Goal: Transaction & Acquisition: Purchase product/service

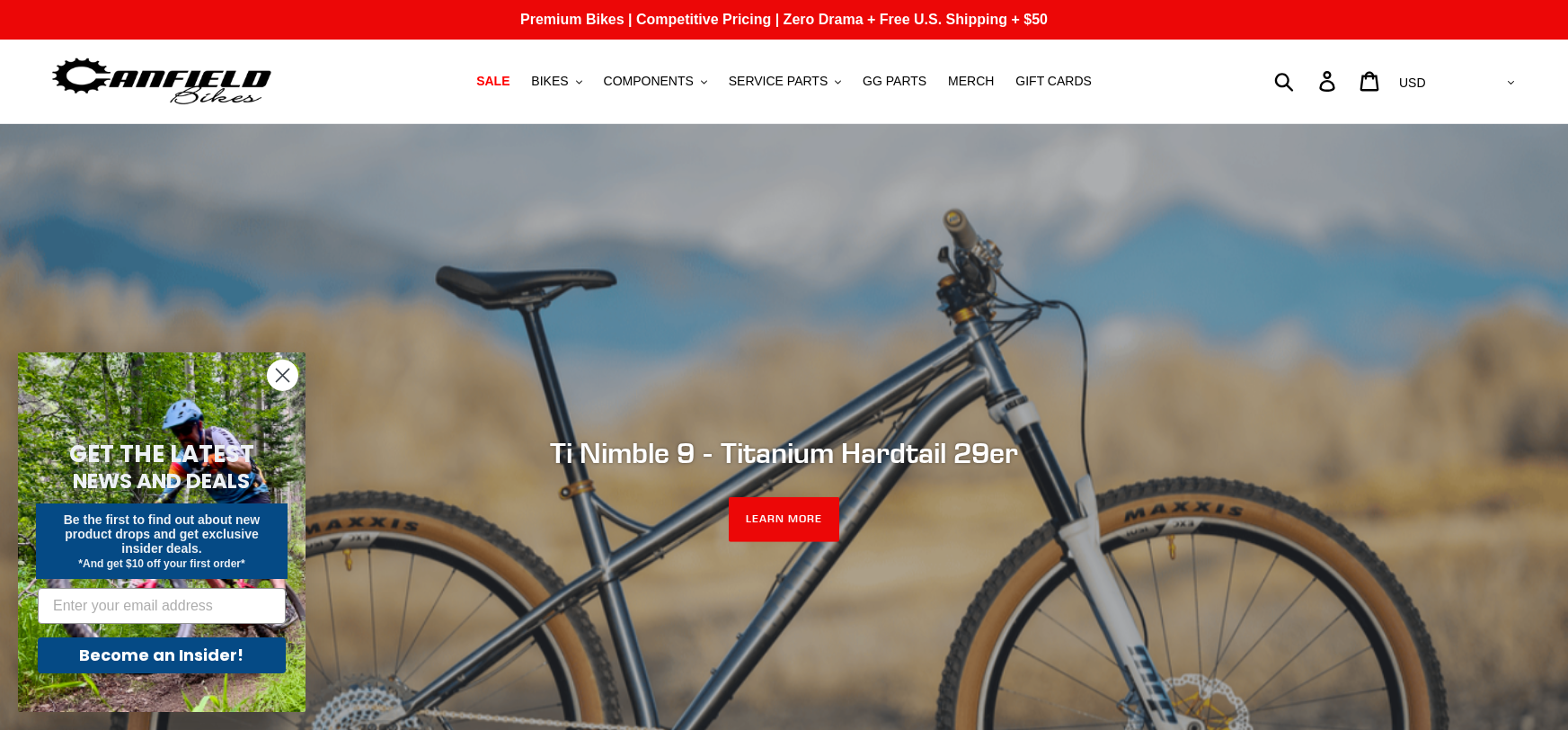
click at [273, 386] on circle "Close dialog" at bounding box center [282, 374] width 30 height 30
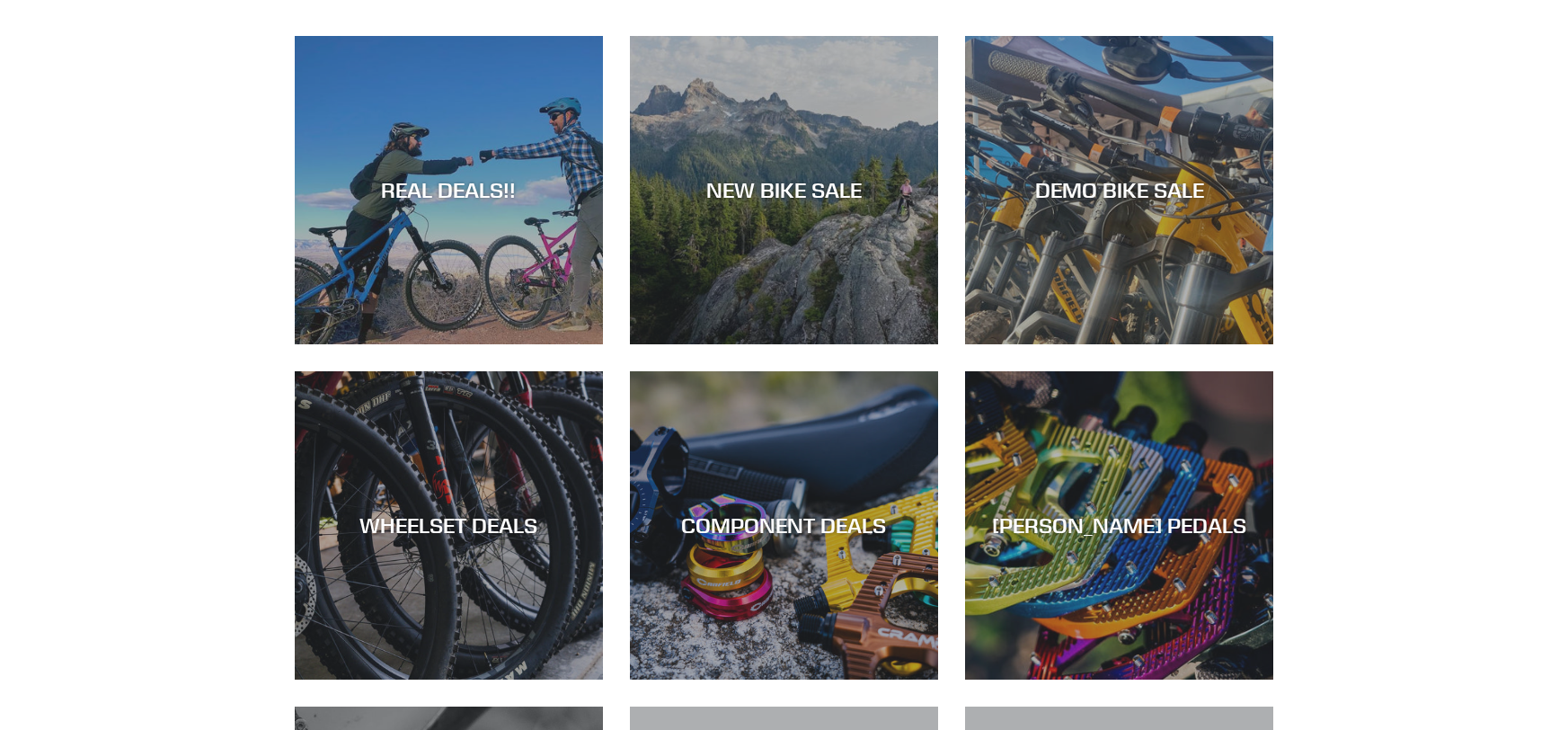
scroll to position [877, 0]
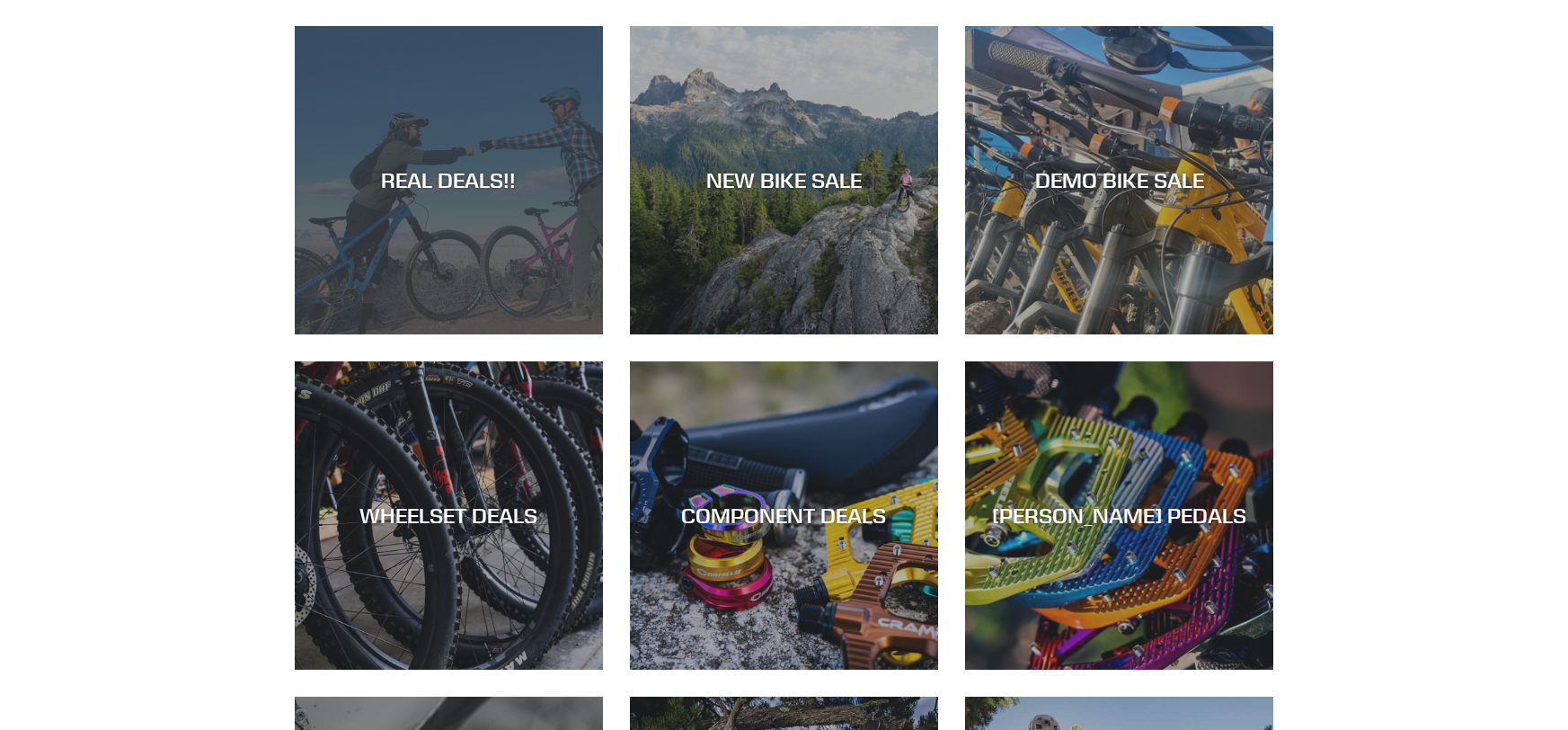
click at [496, 335] on div "REAL DEALS!!" at bounding box center [449, 335] width 308 height 0
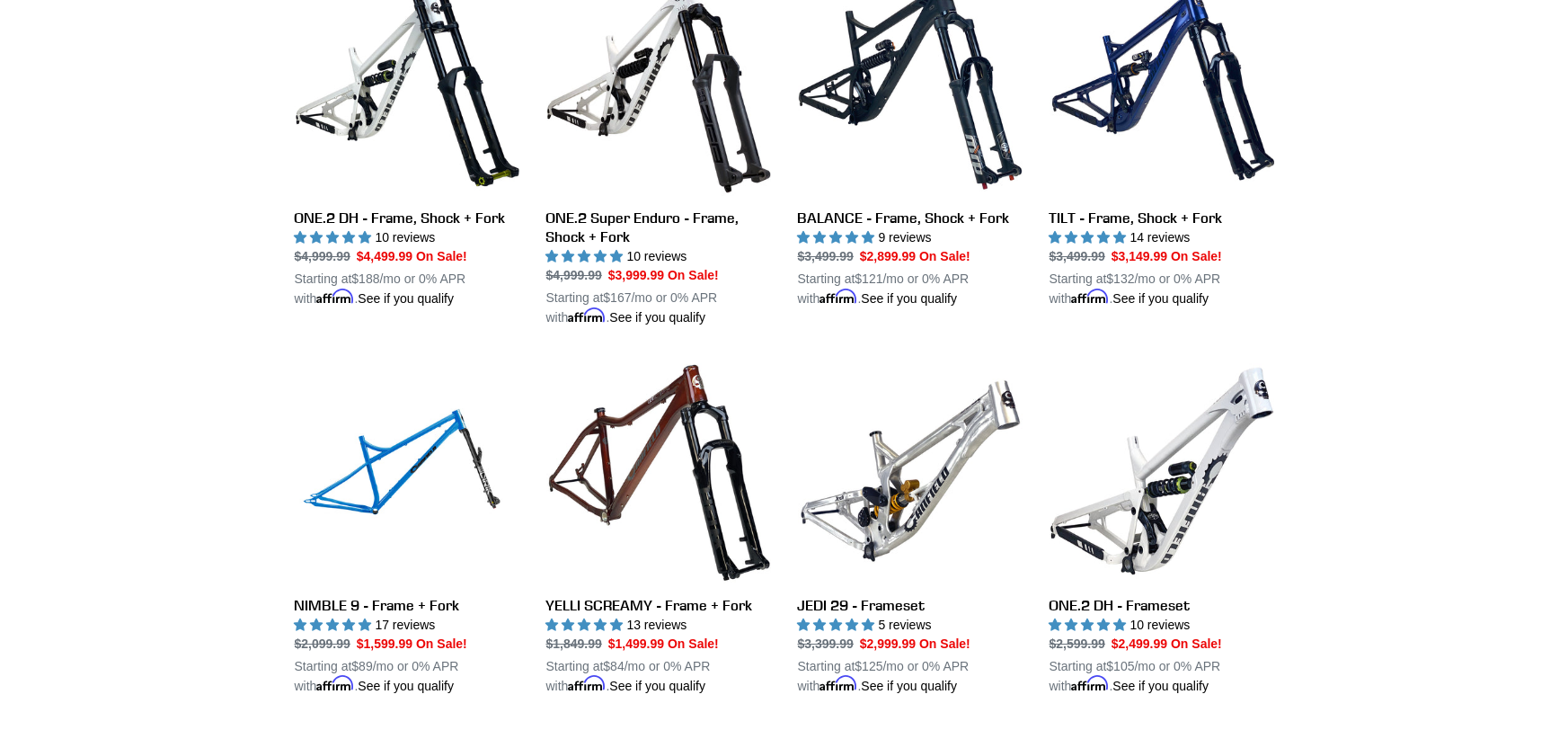
scroll to position [2023, 0]
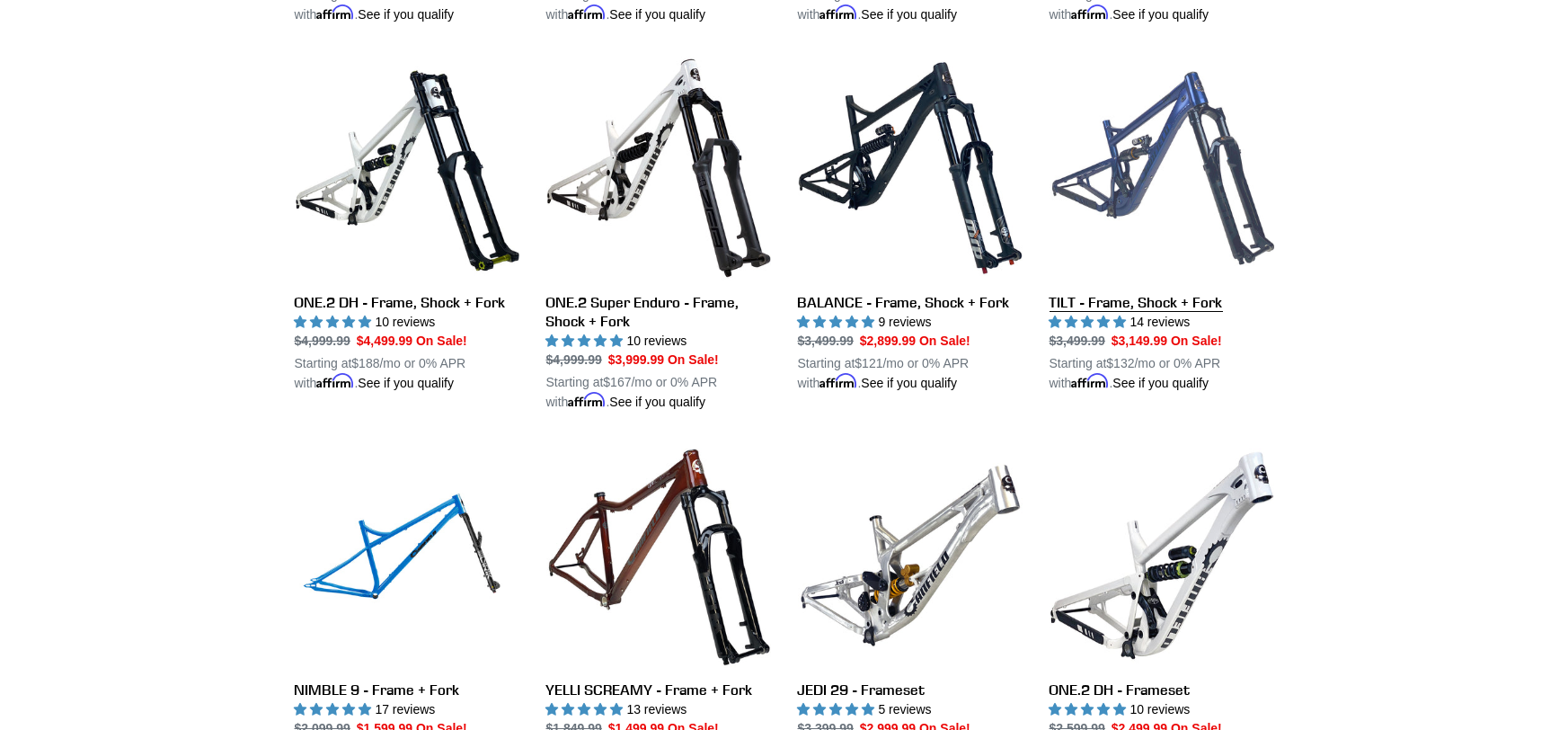
click at [1153, 304] on link "TILT - Frame, Shock + Fork" at bounding box center [1162, 224] width 224 height 337
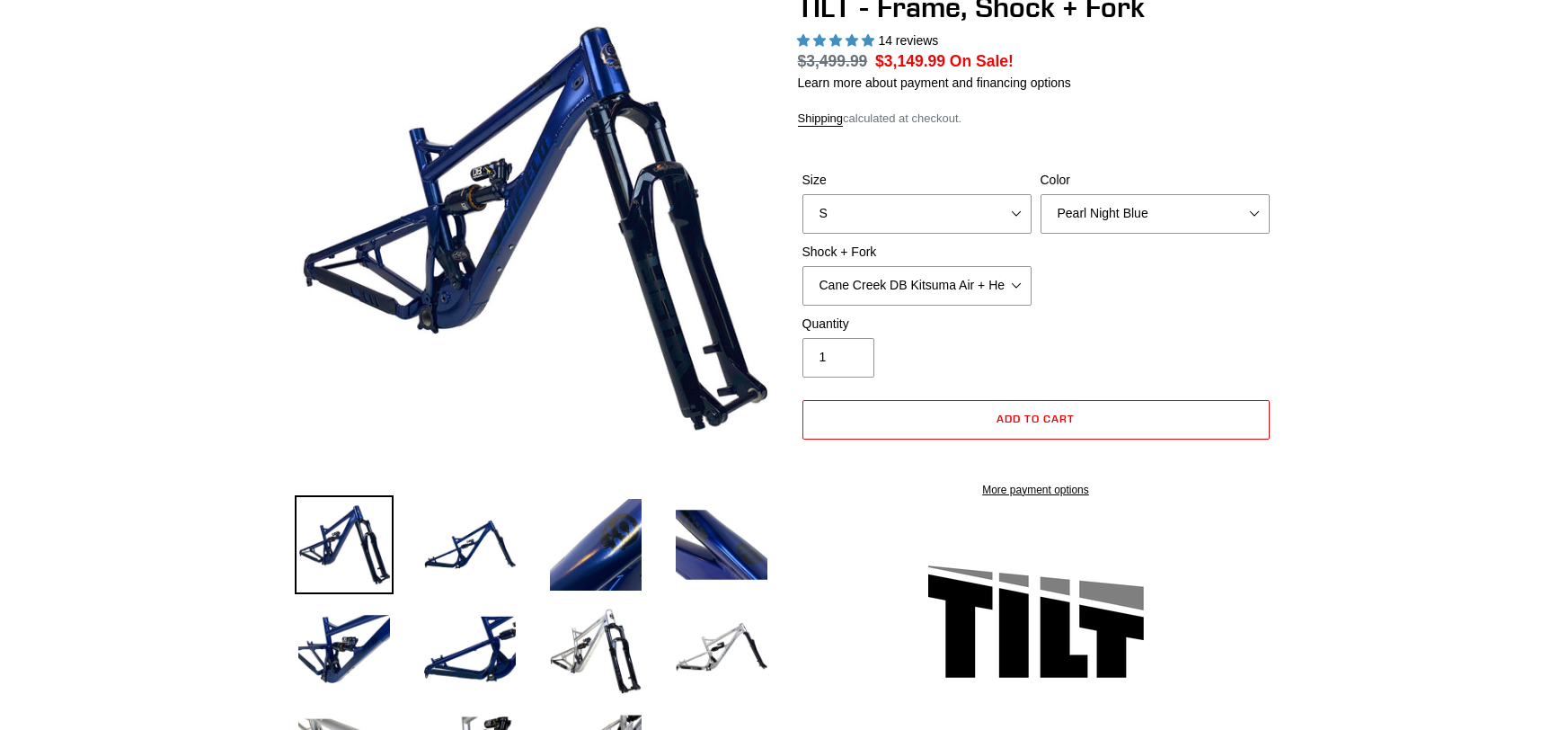
select select "highest-rating"
click at [883, 223] on select "S M L XL" at bounding box center [916, 214] width 229 height 40
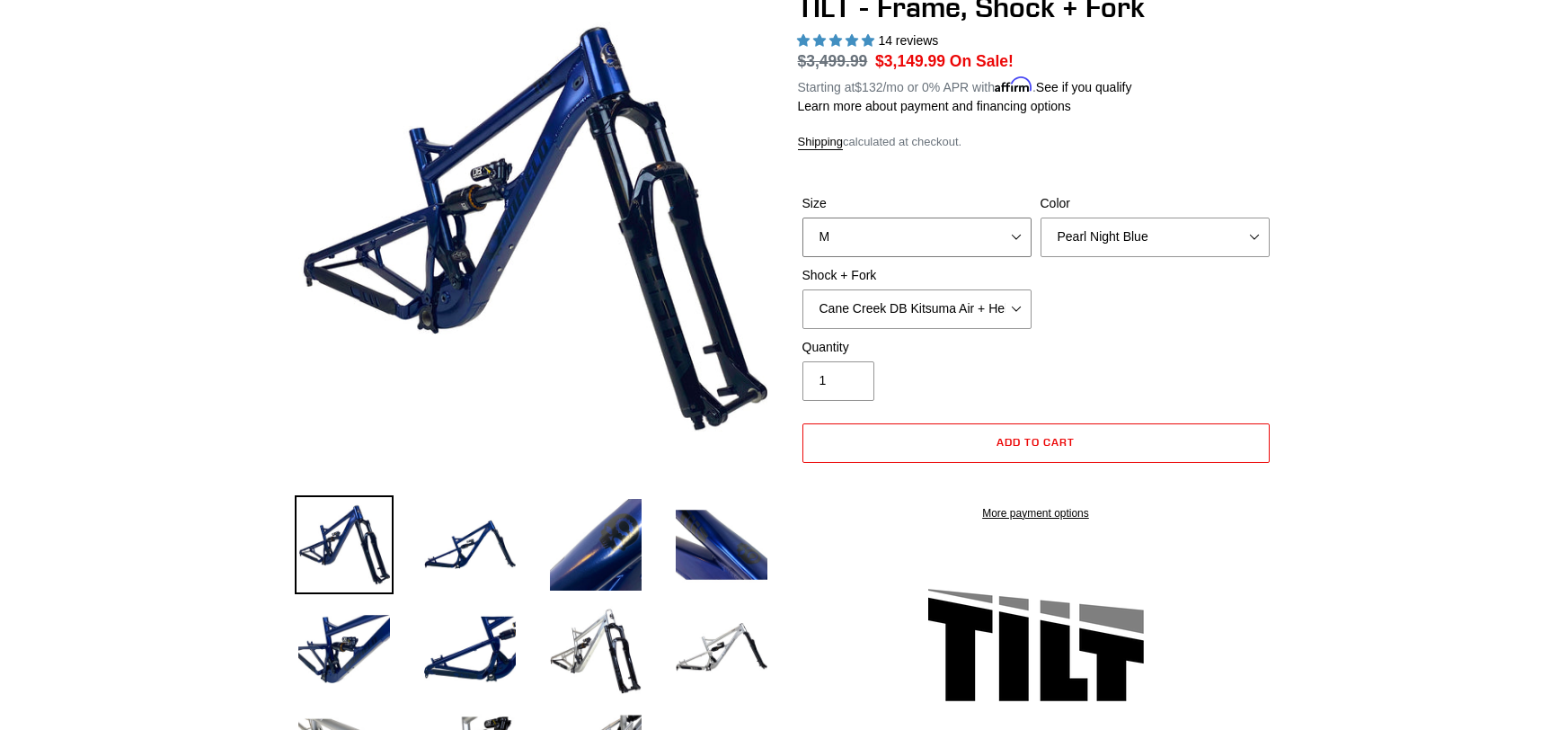
click at [802, 217] on select "S M L XL" at bounding box center [916, 237] width 229 height 40
click at [878, 245] on select "S M L XL" at bounding box center [916, 237] width 229 height 40
select select "L"
click at [802, 217] on select "S M L XL" at bounding box center [916, 237] width 229 height 40
click at [1161, 219] on select "Pearl Night Blue" at bounding box center [1155, 237] width 229 height 40
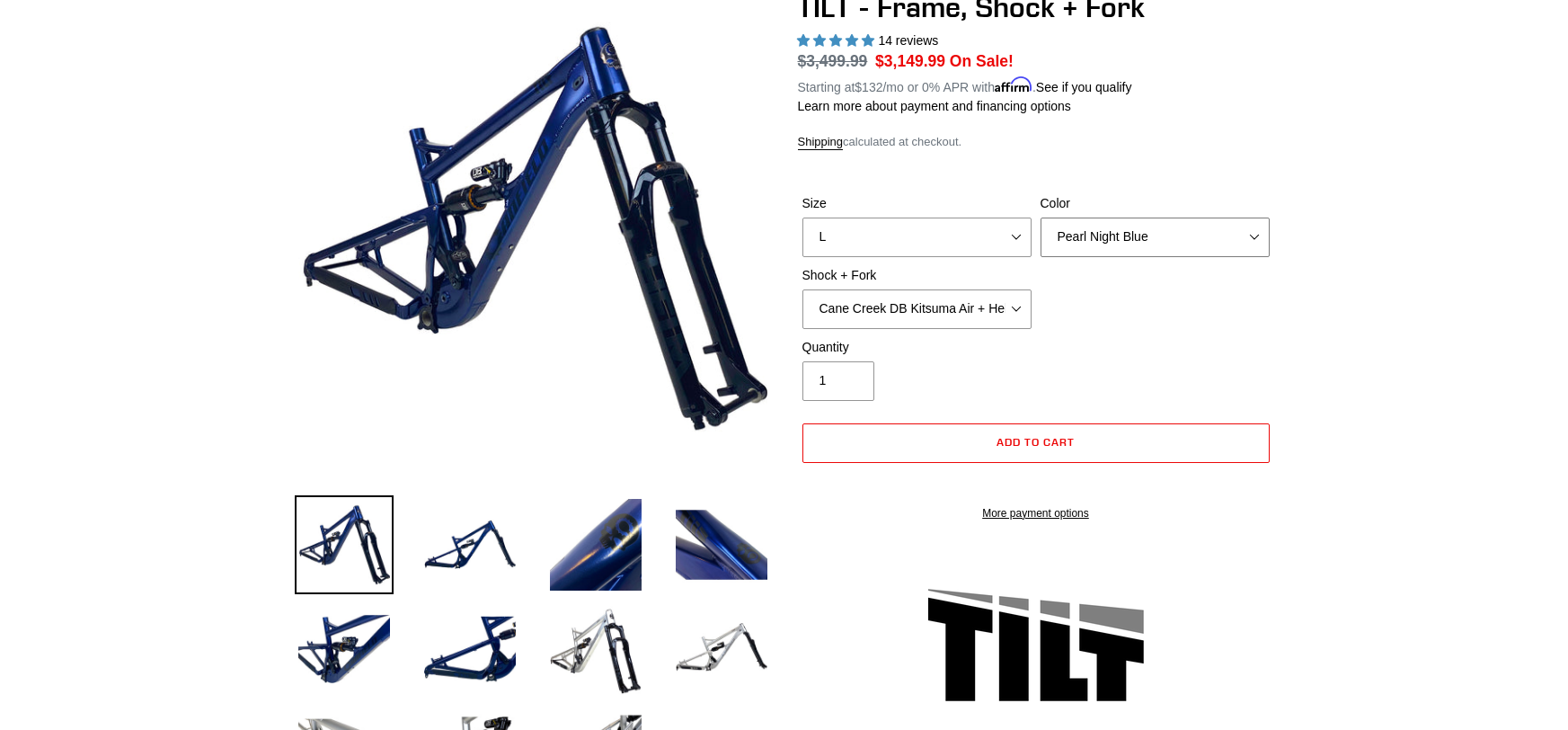
click at [1161, 219] on select "Pearl Night Blue" at bounding box center [1155, 237] width 229 height 40
click at [940, 304] on select "Cane Creek DB Kitsuma Air + Helm MKII 140mm Cane Creek DB Kitsuma Air + Fox 36 …" at bounding box center [916, 309] width 229 height 40
click at [1270, 353] on div "Quantity 1" at bounding box center [1035, 374] width 477 height 71
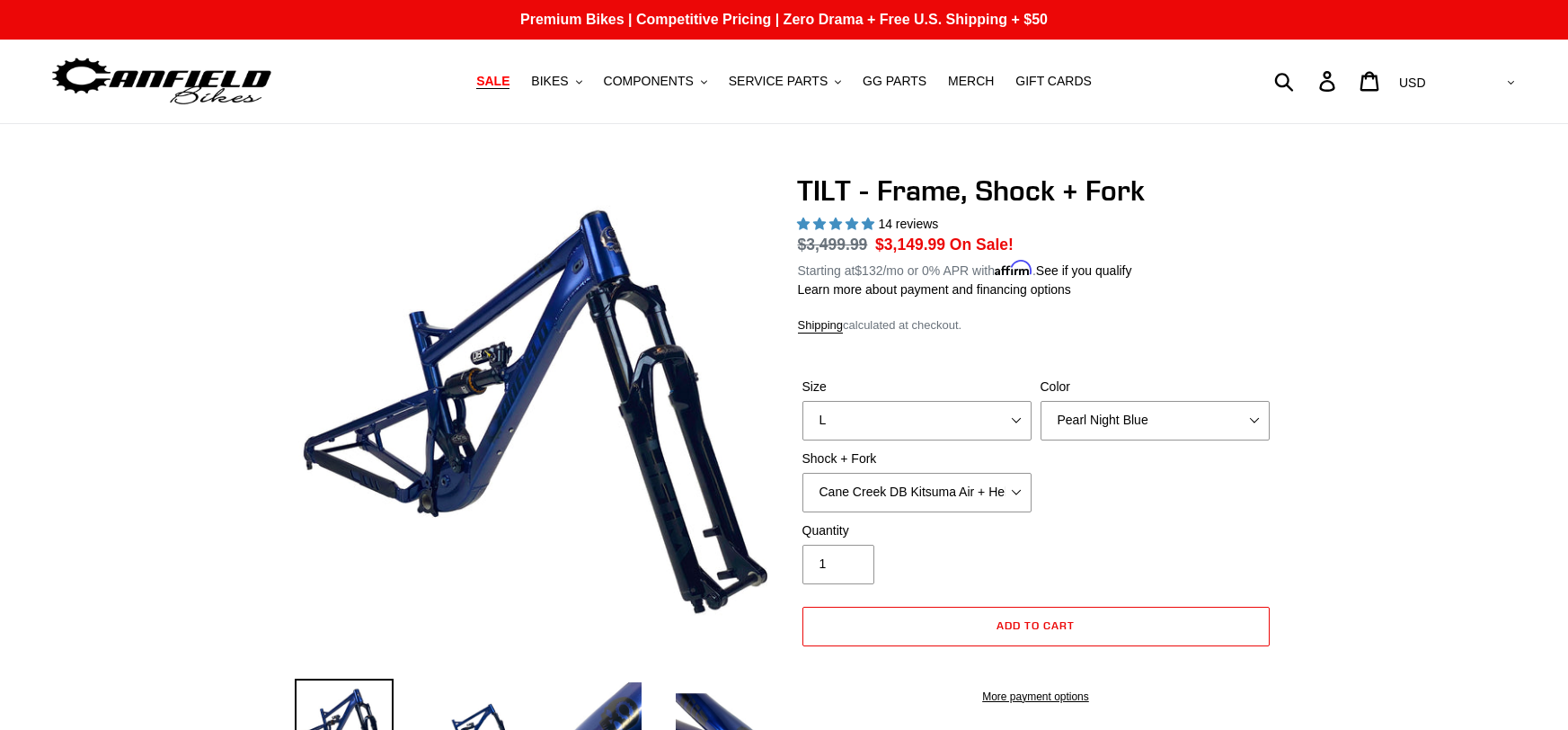
click at [496, 86] on span "SALE" at bounding box center [493, 81] width 33 height 15
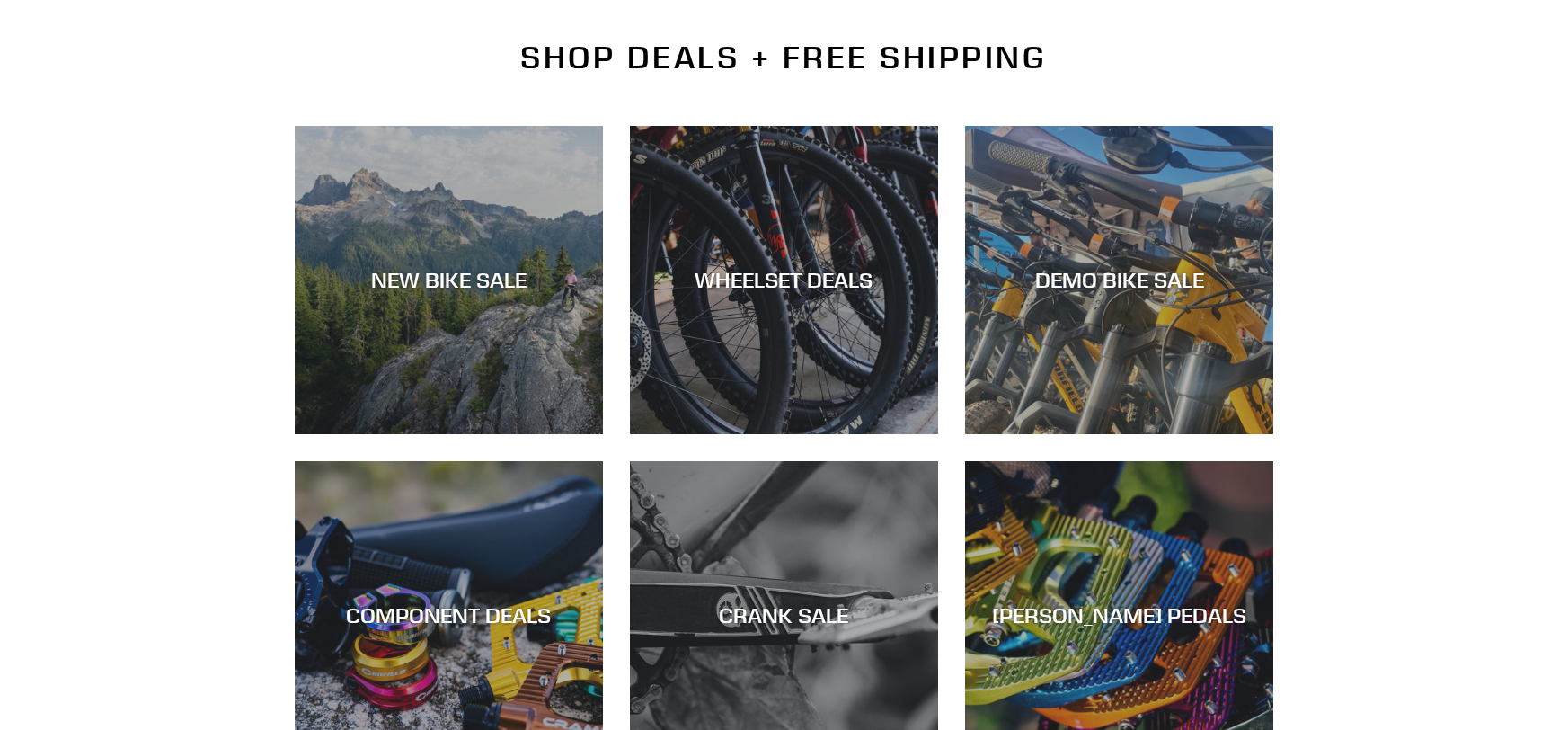
scroll to position [406, 0]
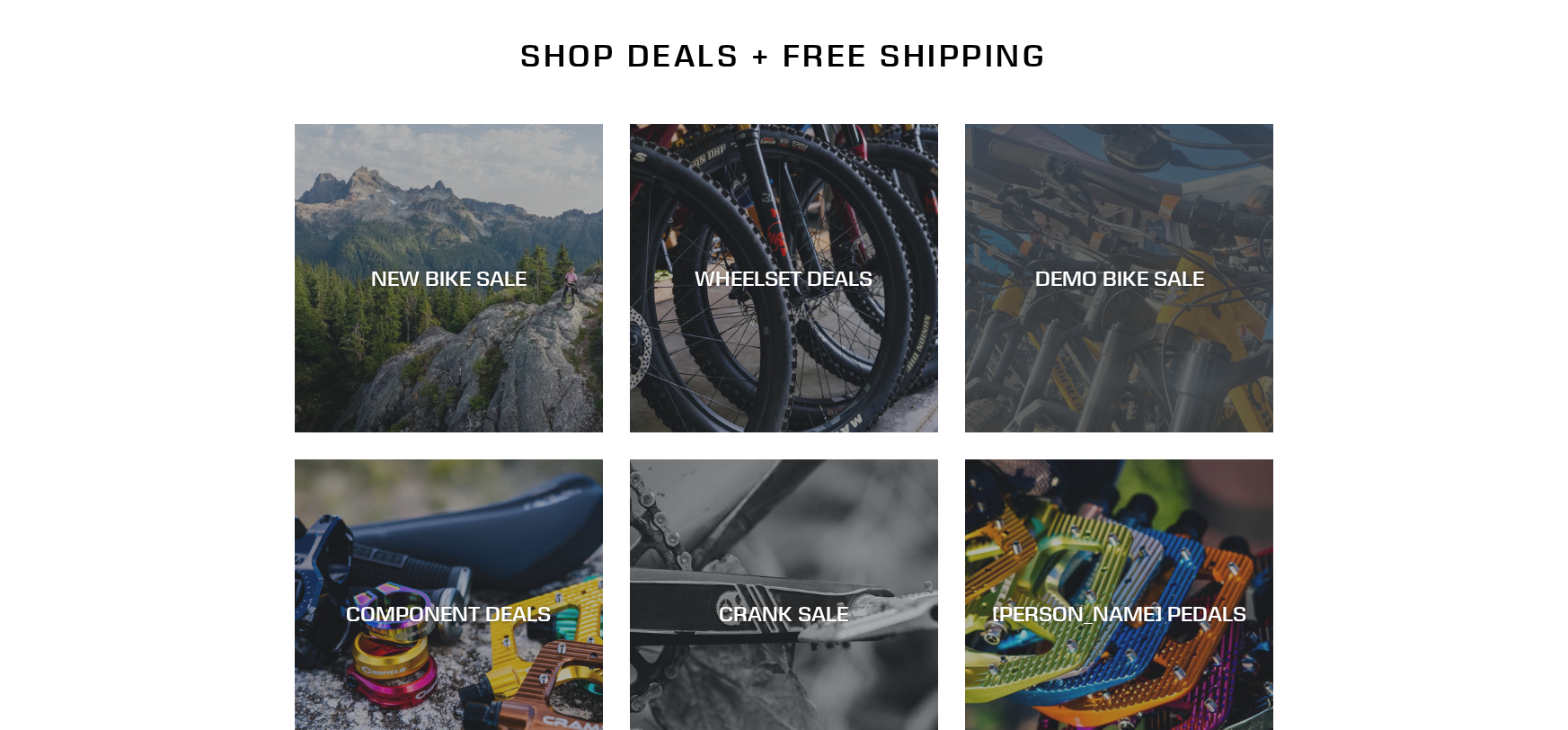
click at [1034, 289] on div "DEMO BIKE SALE" at bounding box center [1119, 278] width 308 height 26
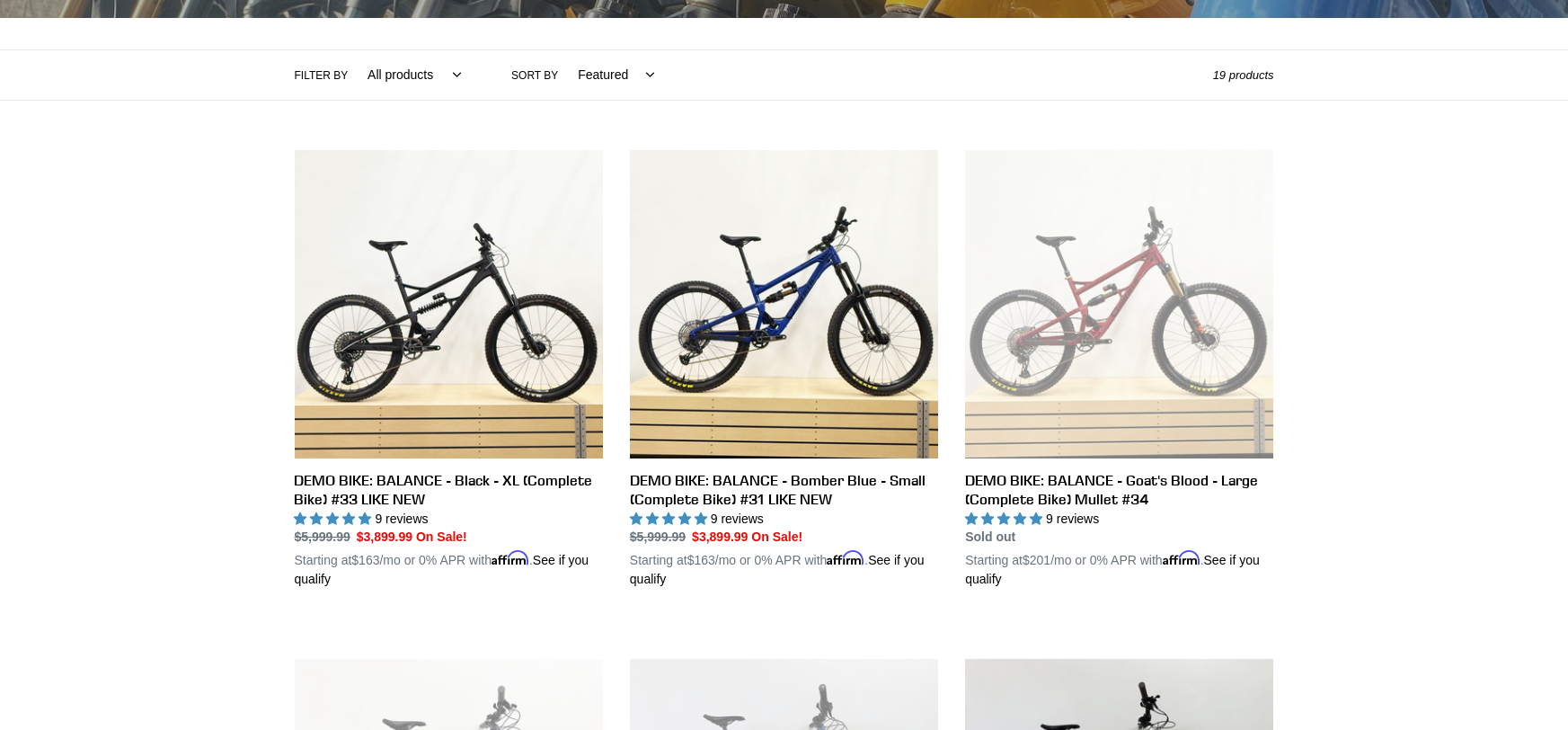
scroll to position [379, 0]
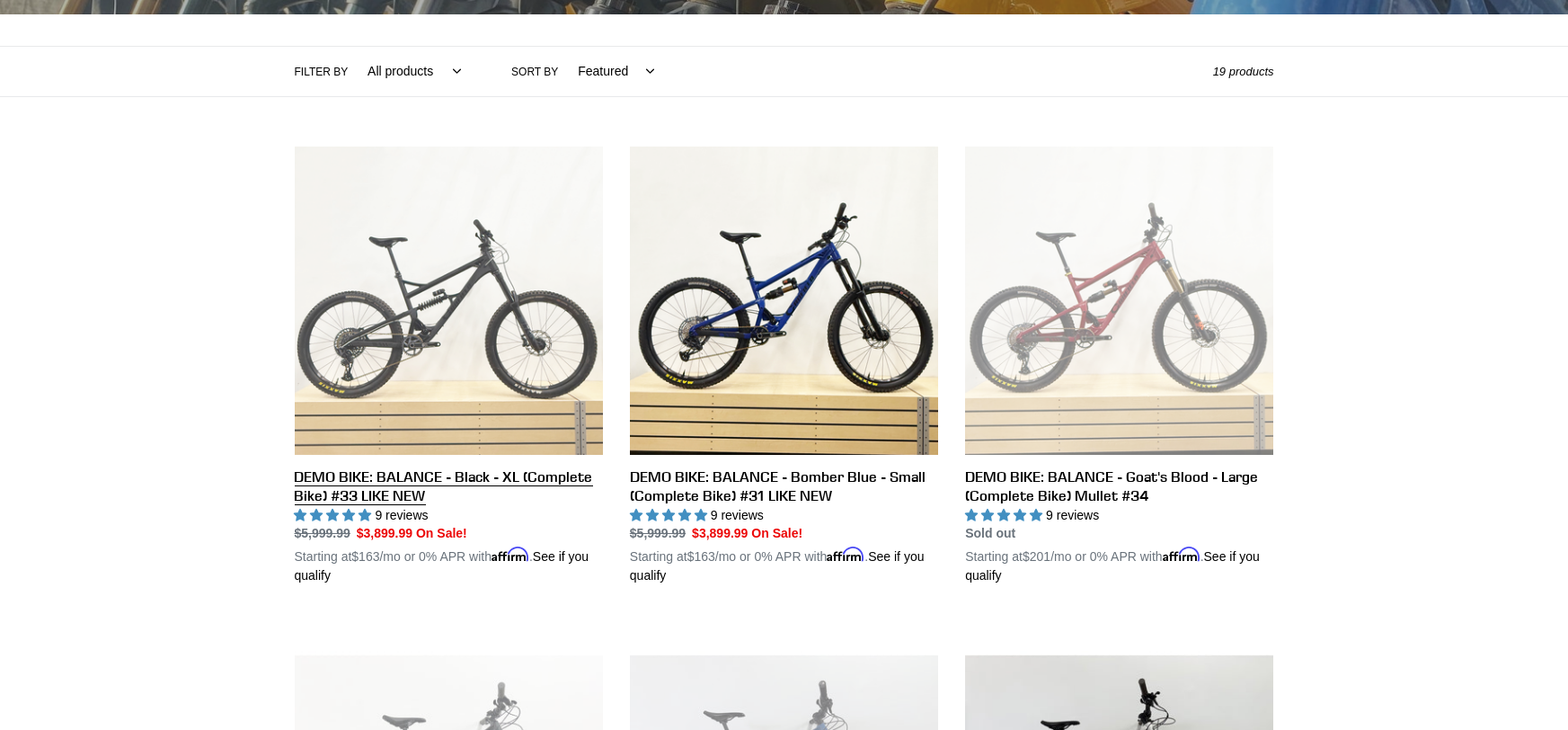
click at [450, 471] on link "DEMO BIKE: BALANCE - Black - XL (Complete Bike) #33 LIKE NEW" at bounding box center [449, 366] width 308 height 440
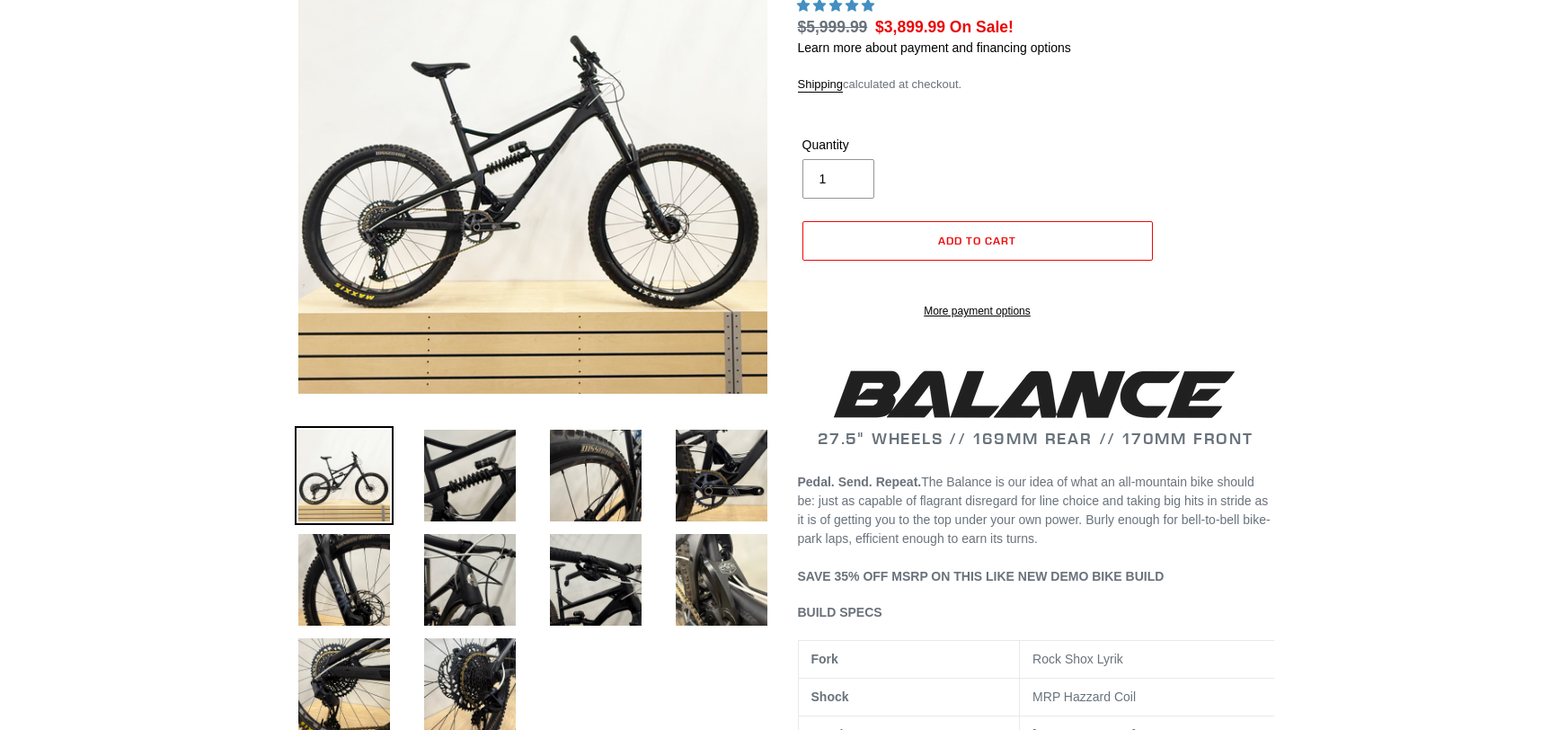
select select "highest-rating"
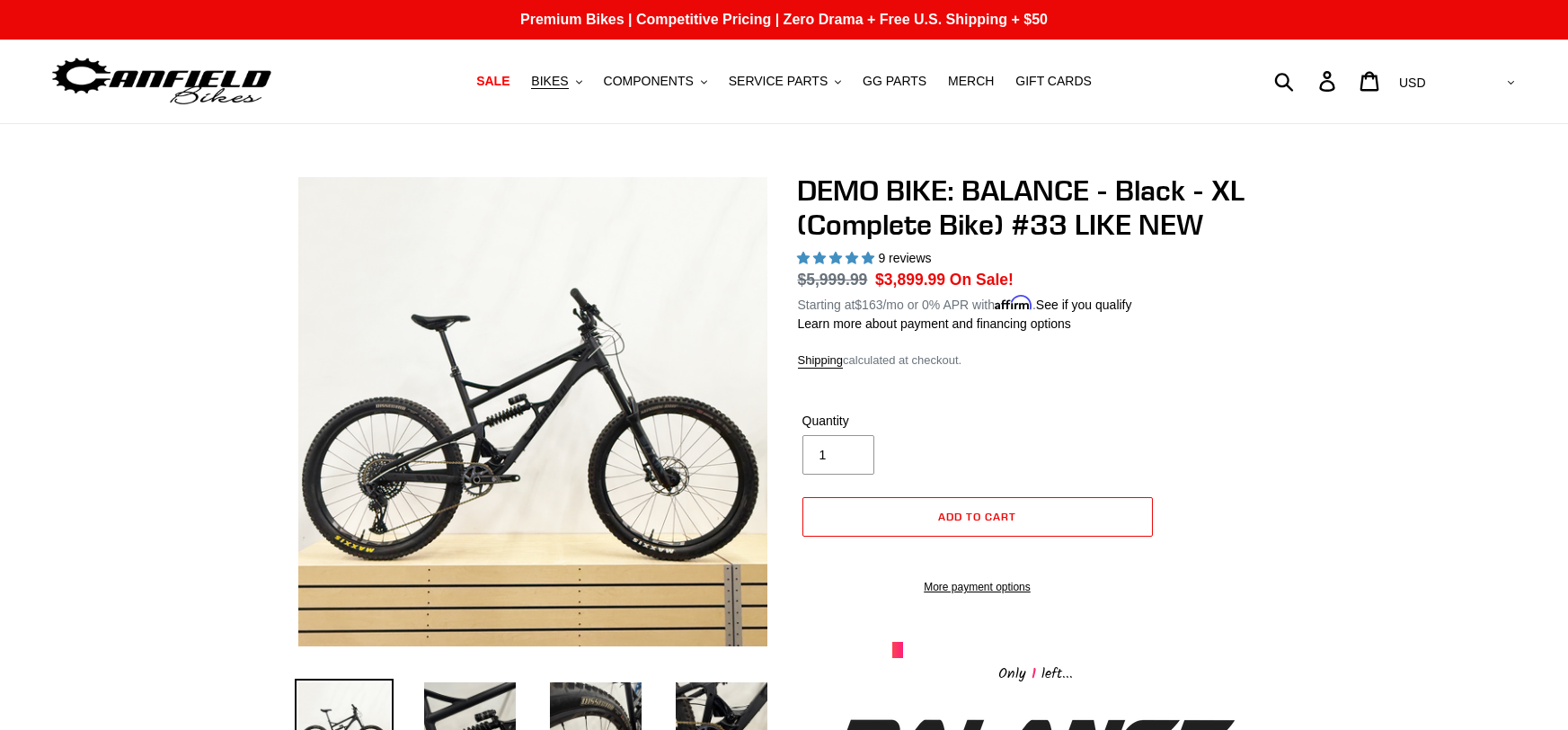
scroll to position [223, 0]
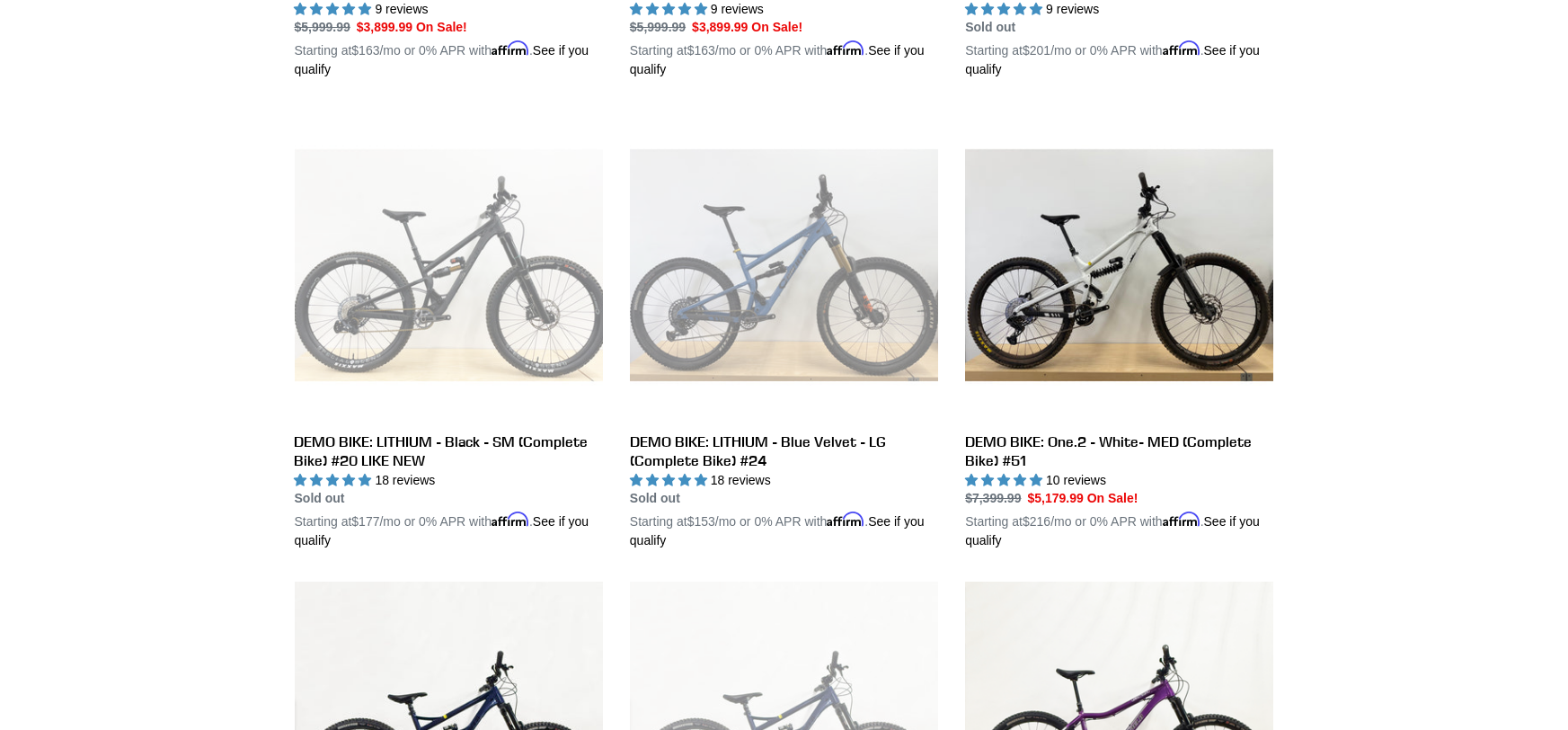
scroll to position [887, 0]
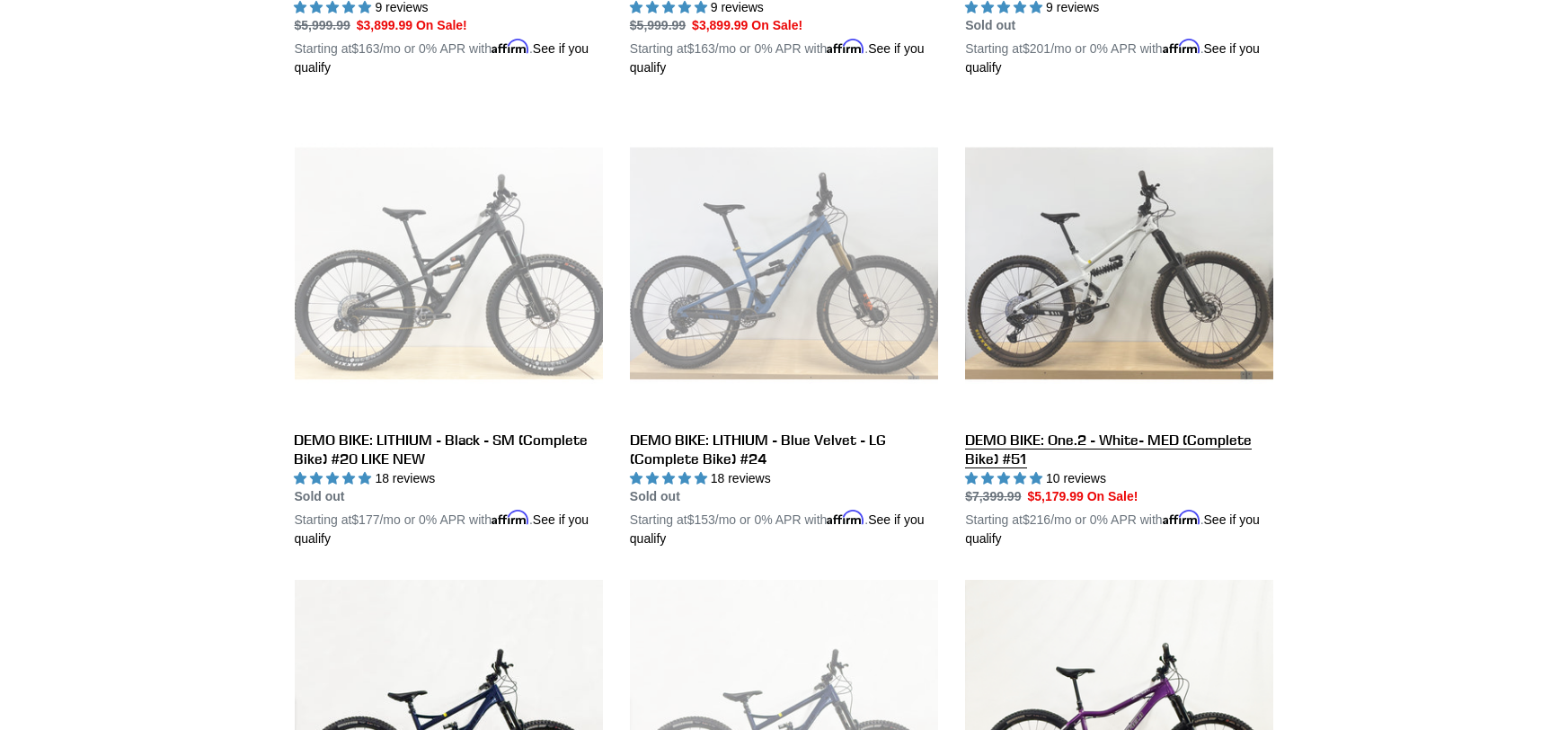
click at [1110, 439] on link "DEMO BIKE: One.2 - White- MED (Complete Bike) #51" at bounding box center [1119, 328] width 308 height 440
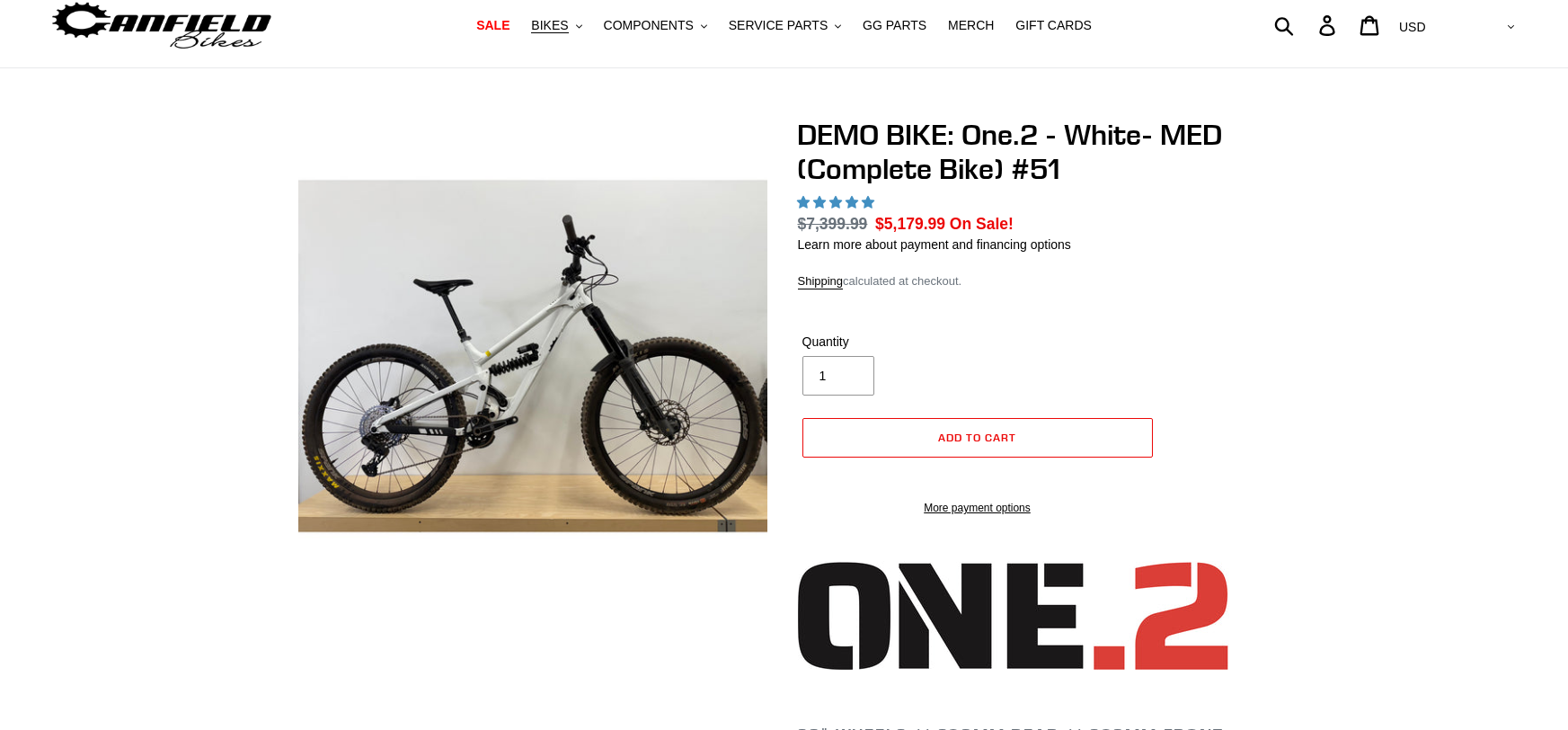
select select "highest-rating"
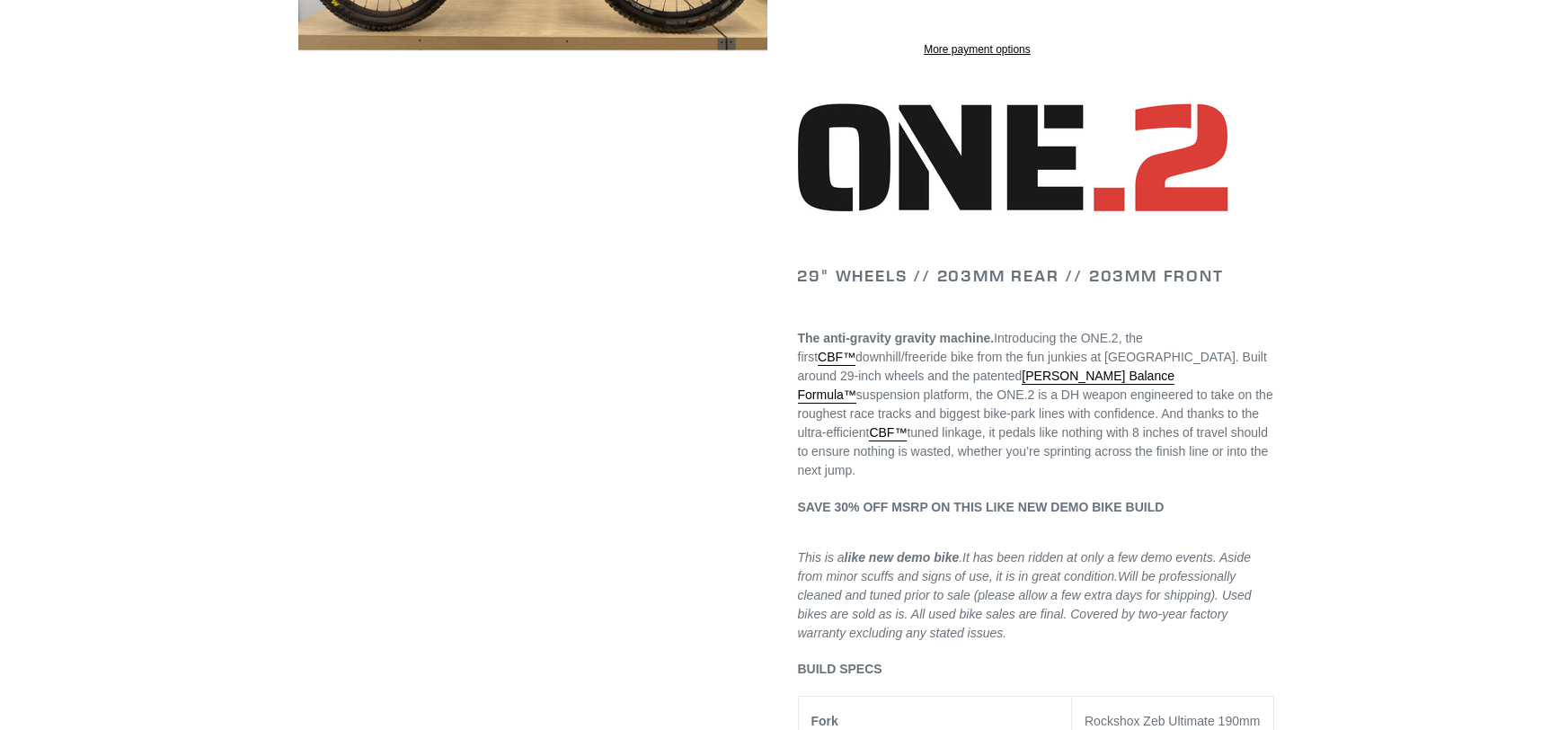
scroll to position [546, 0]
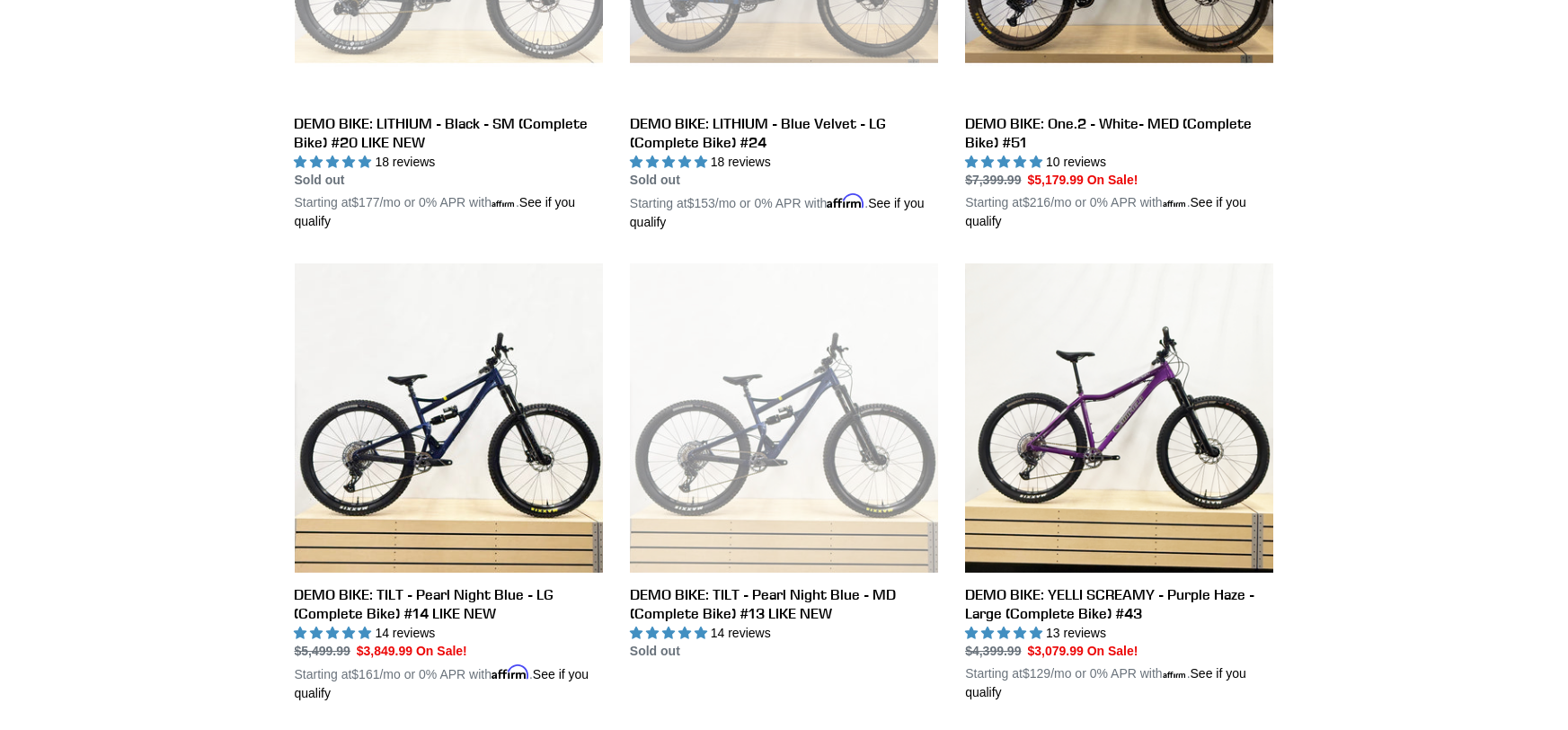
scroll to position [1246, 0]
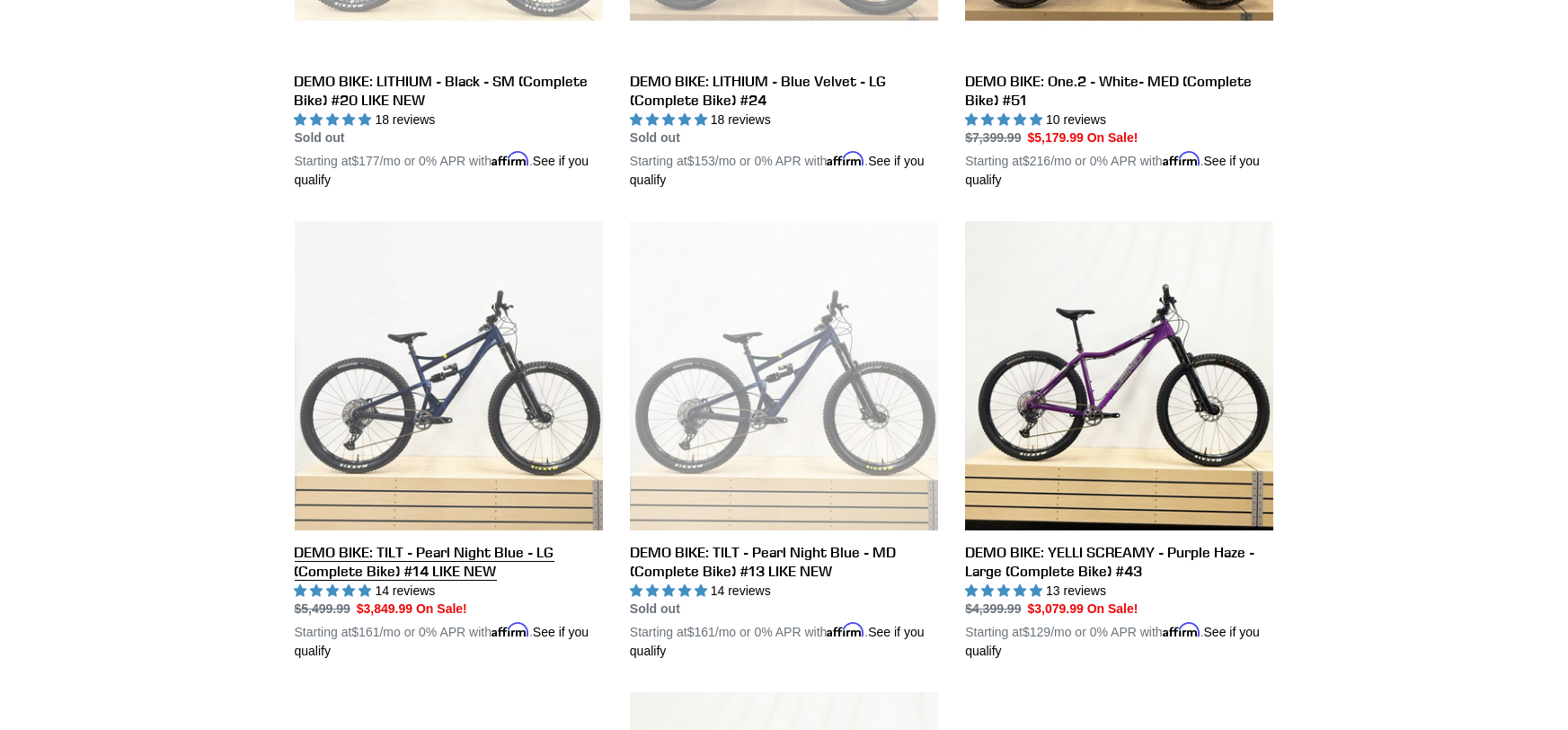
click at [471, 562] on link "DEMO BIKE: TILT - Pearl Night Blue - LG (Complete Bike) #14 LIKE NEW" at bounding box center [449, 441] width 308 height 440
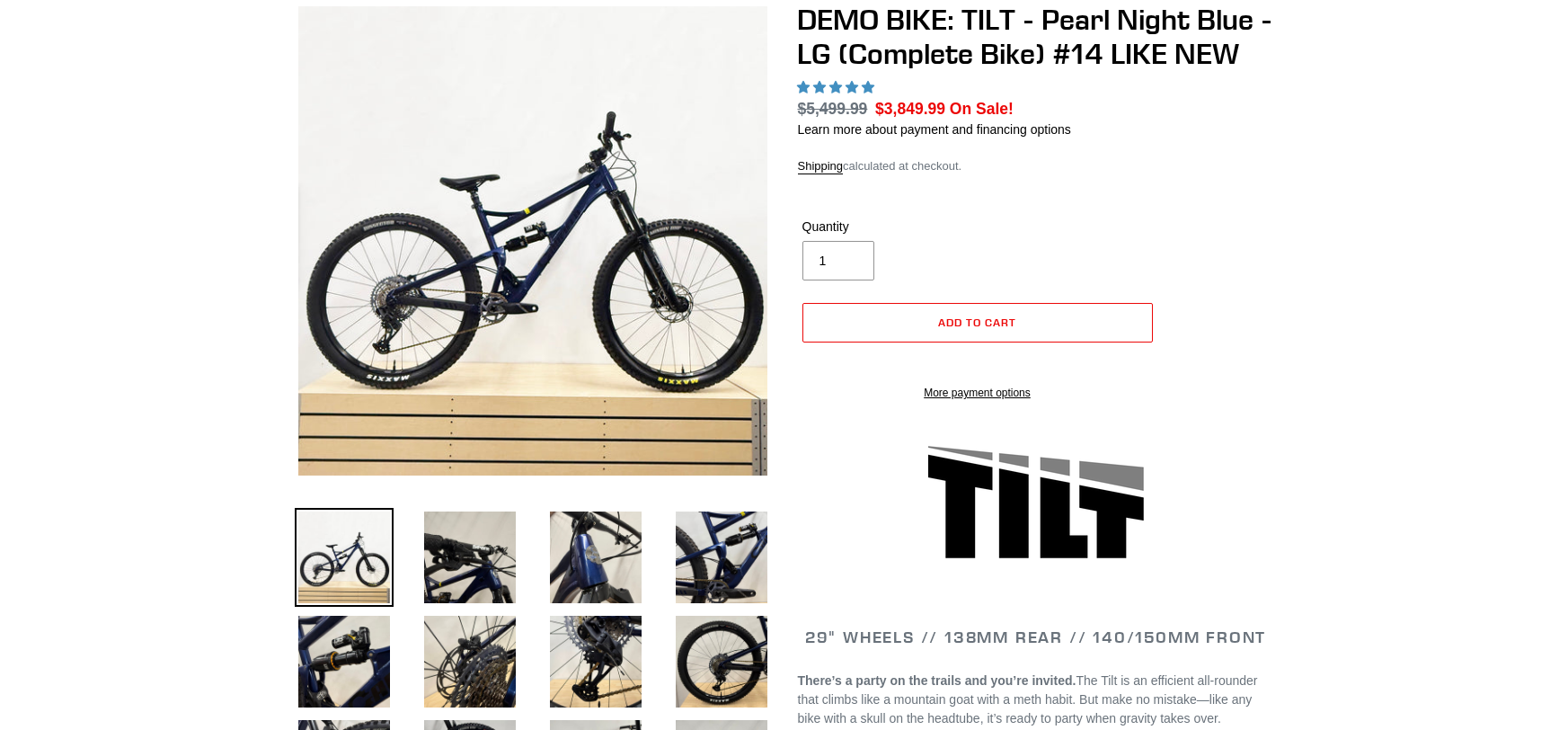
scroll to position [171, 0]
select select "highest-rating"
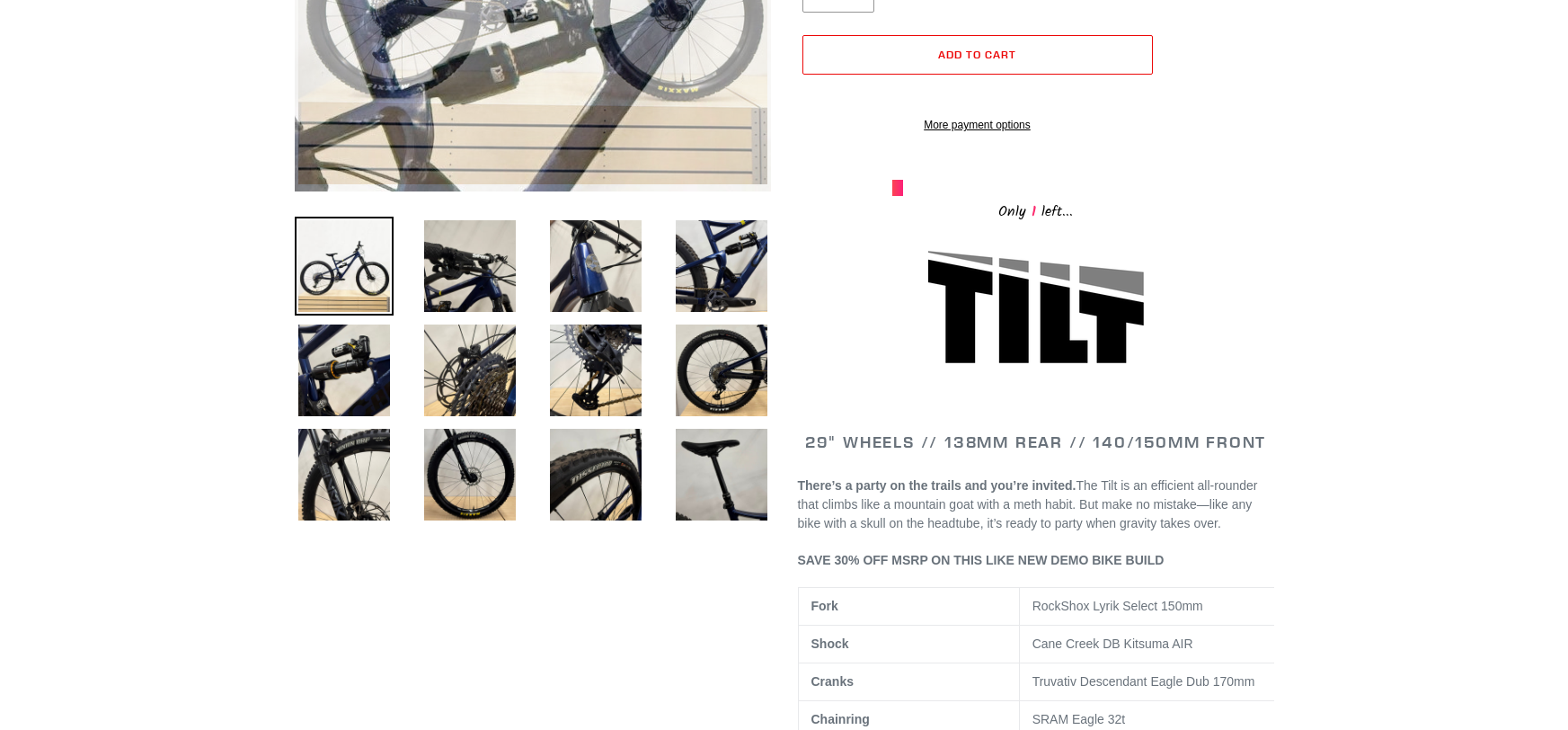
scroll to position [464, 0]
